Goal: Information Seeking & Learning: Learn about a topic

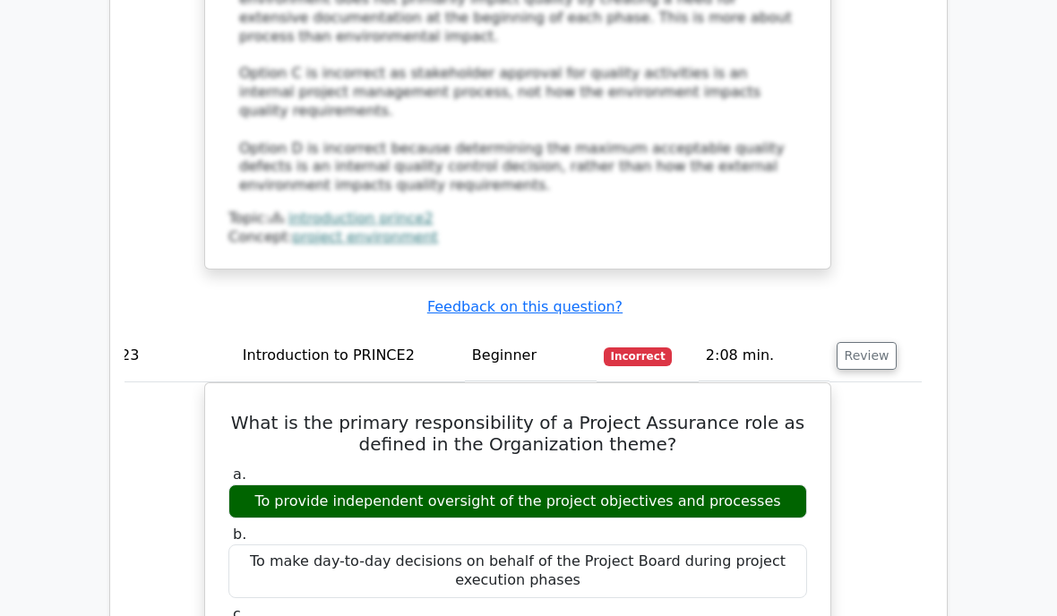
scroll to position [22796, 0]
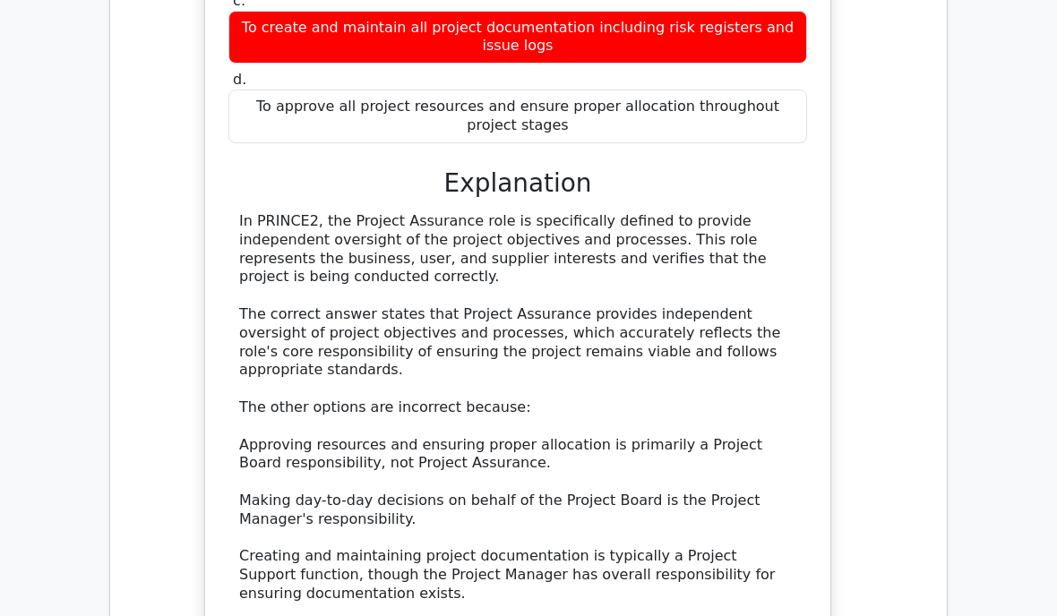
scroll to position [23400, 0]
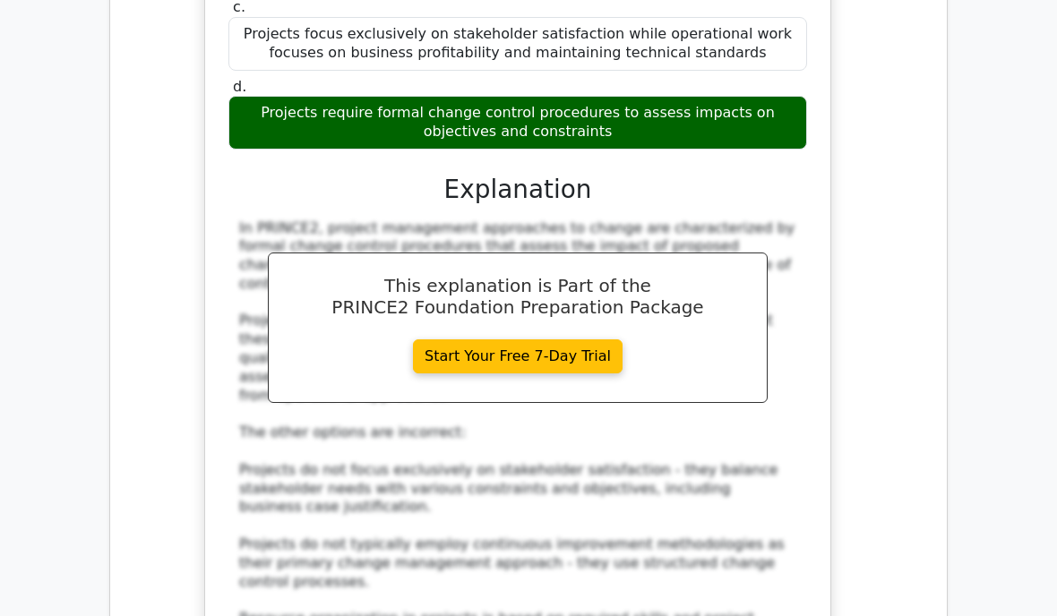
scroll to position [24516, 0]
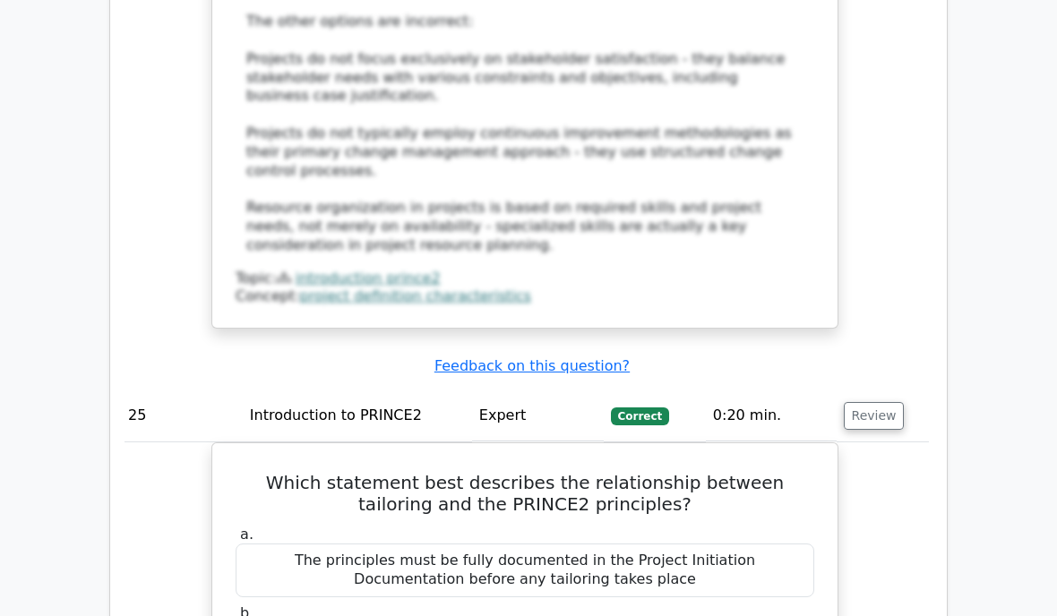
scroll to position [24867, 0]
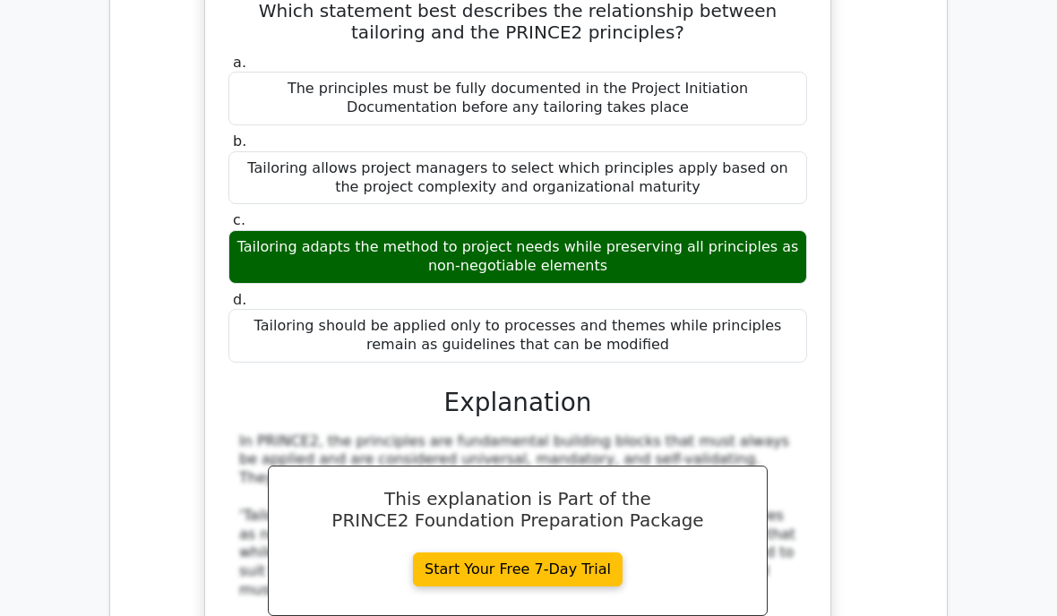
scroll to position [25332, 0]
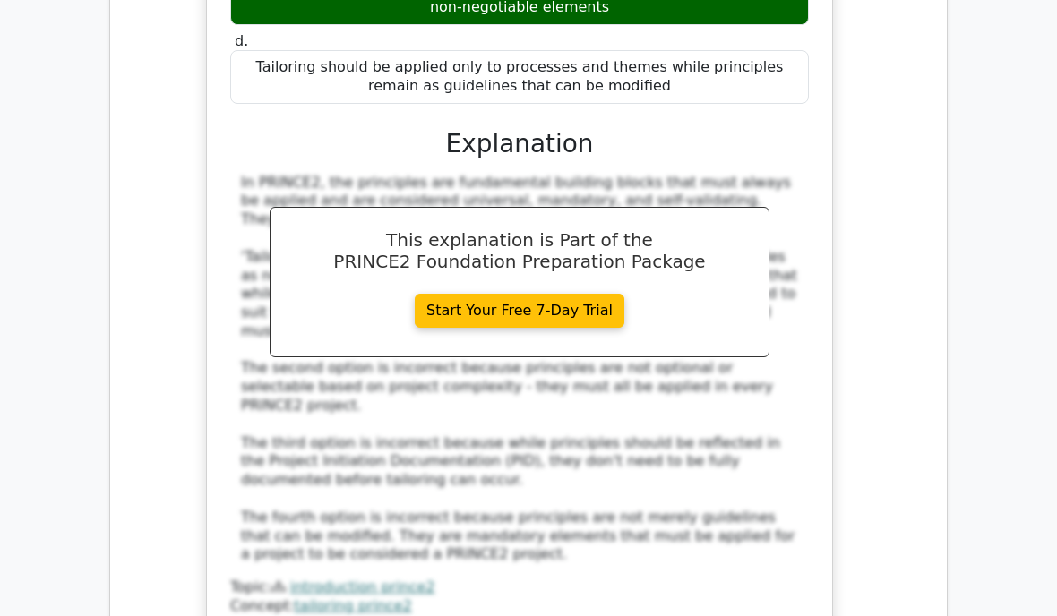
scroll to position [25607, 0]
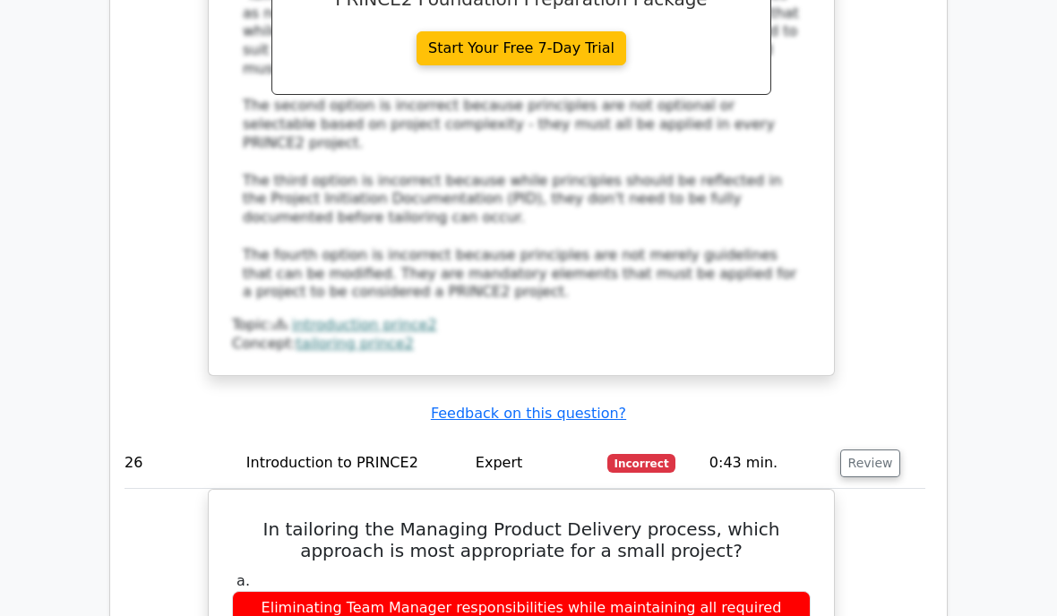
scroll to position [25859, 0]
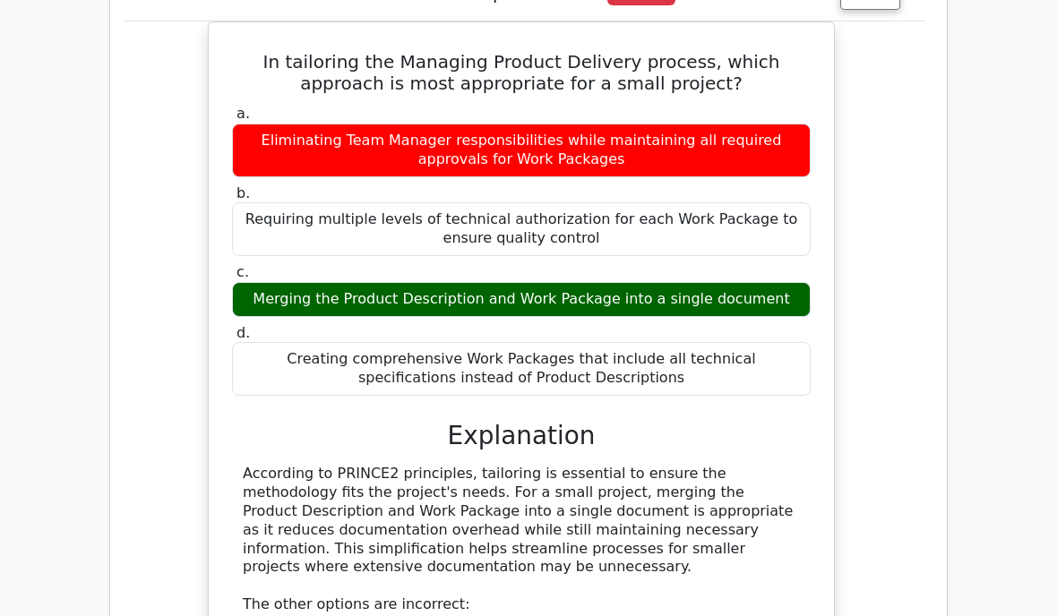
scroll to position [26322, 0]
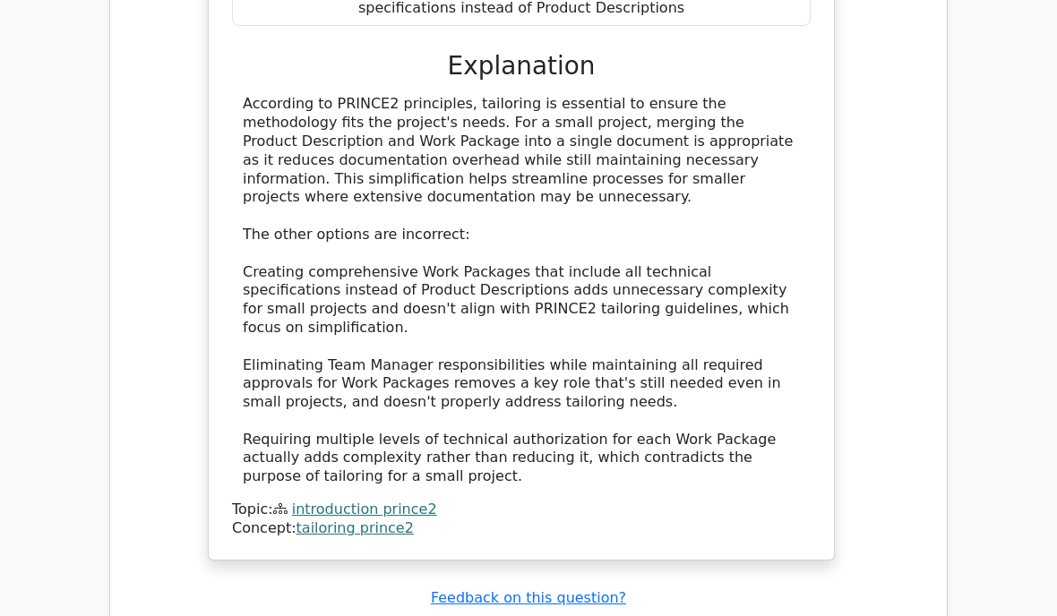
scroll to position [26705, 0]
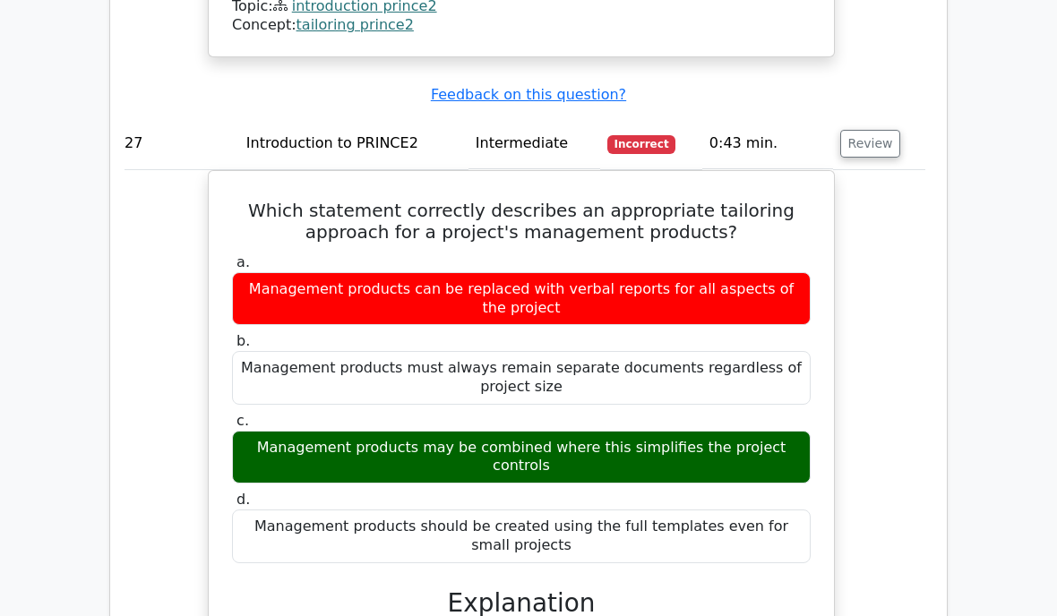
scroll to position [27199, 0]
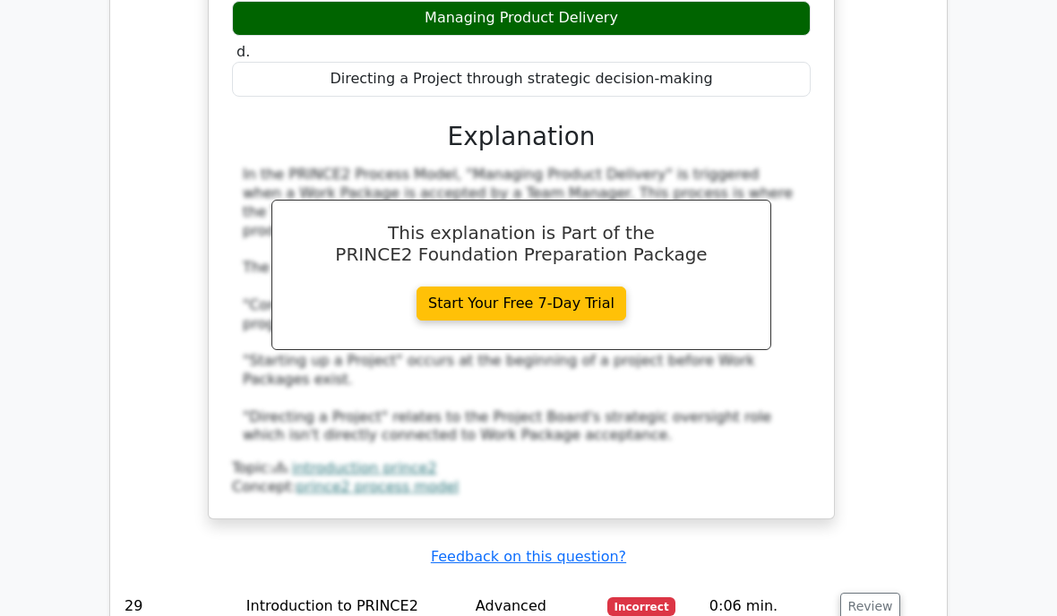
scroll to position [28648, 0]
